Goal: Go to known website: Access a specific website the user already knows

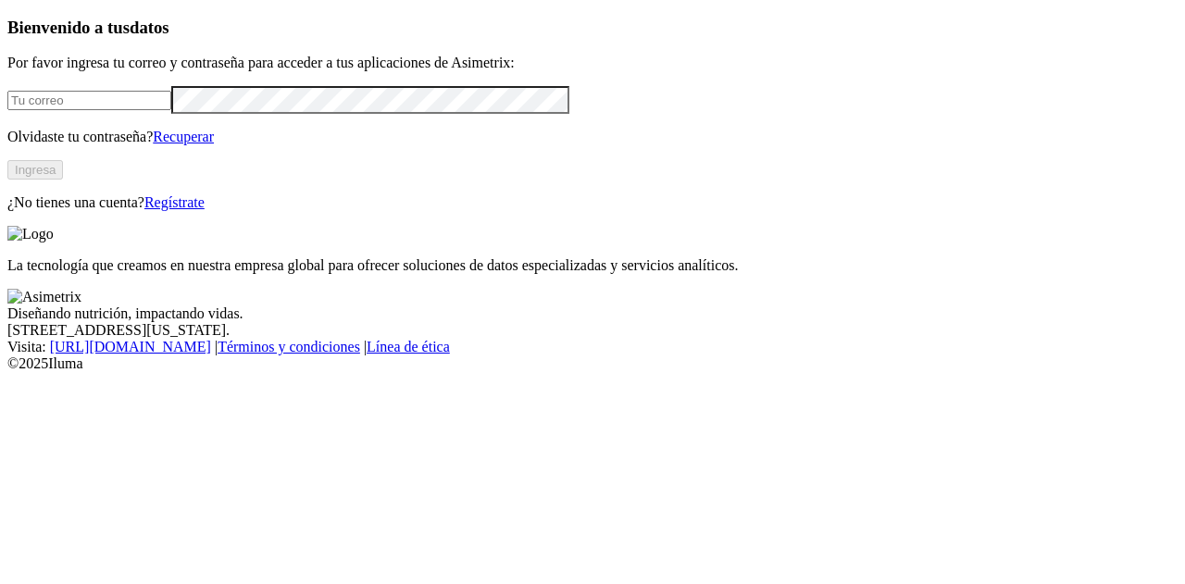
type input "[PERSON_NAME][EMAIL_ADDRESS][PERSON_NAME][DOMAIN_NAME]"
click at [63, 180] on button "Ingresa" at bounding box center [35, 169] width 56 height 19
